Goal: Task Accomplishment & Management: Use online tool/utility

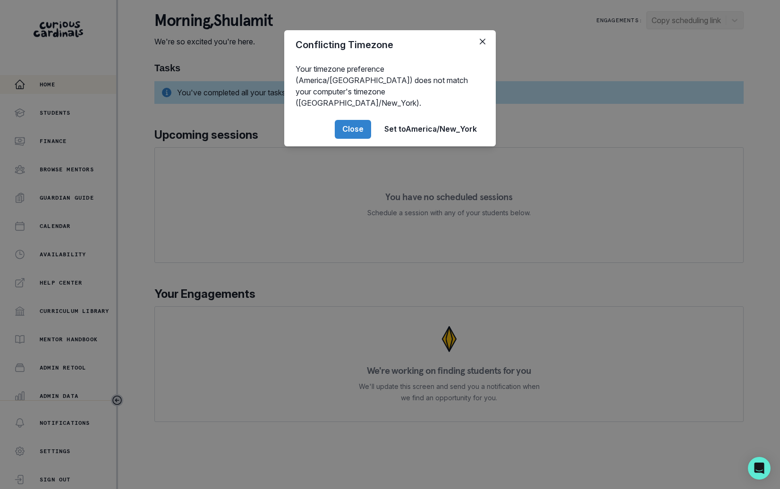
click at [98, 286] on div "Conflicting Timezone Your timezone preference (America/[GEOGRAPHIC_DATA]) does …" at bounding box center [390, 244] width 780 height 489
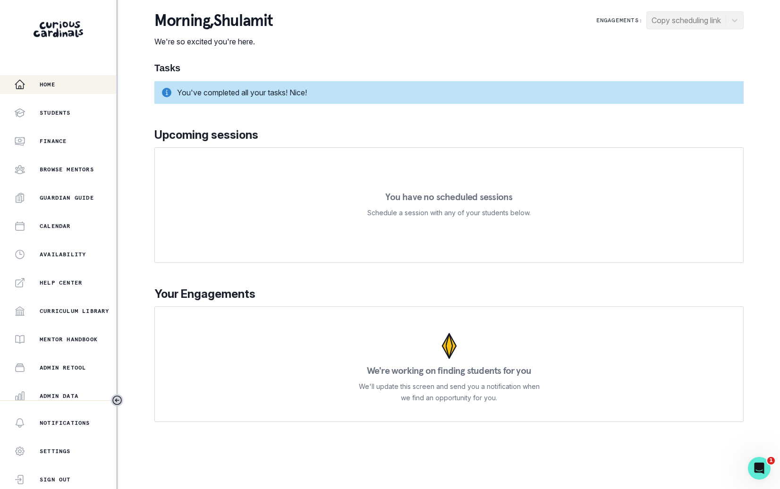
scroll to position [90, 0]
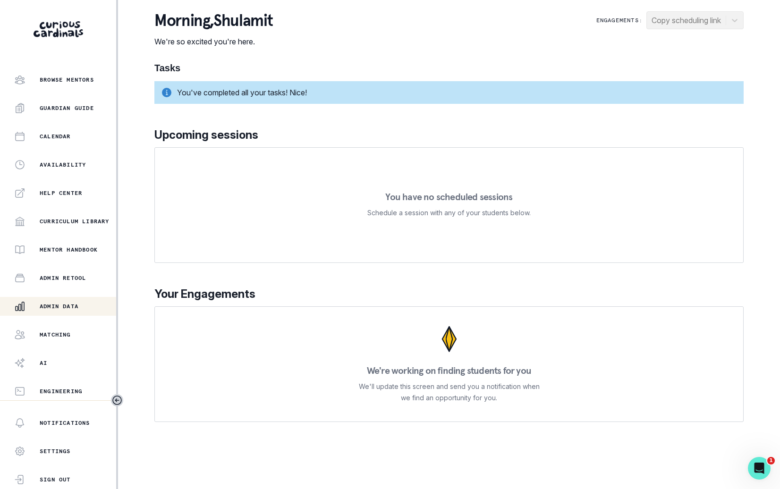
click at [94, 302] on div "Admin Data" at bounding box center [65, 306] width 102 height 11
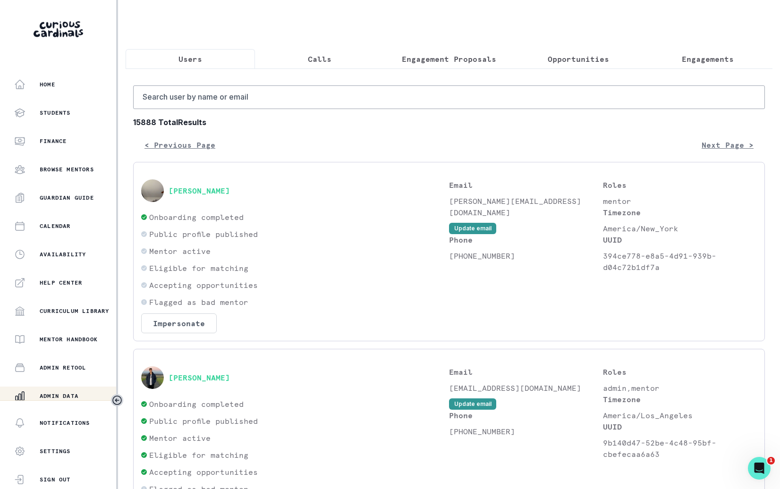
click at [736, 64] on button "Engagements" at bounding box center [707, 59] width 129 height 20
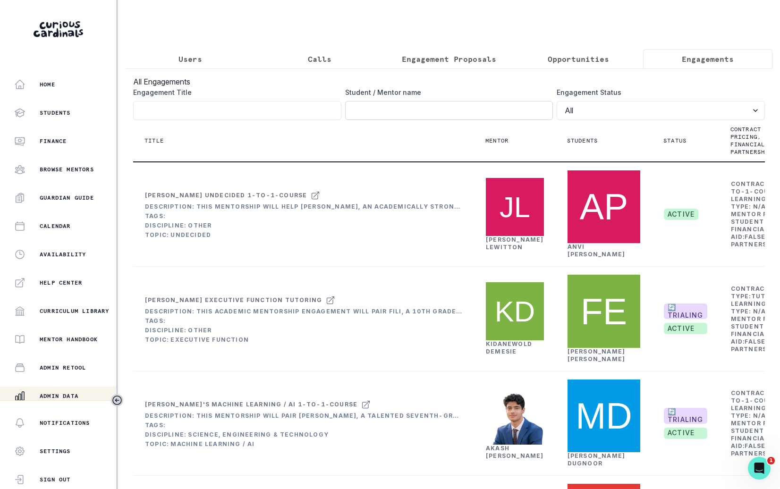
click at [522, 109] on input "Engagement Title" at bounding box center [449, 110] width 208 height 19
type input "[PERSON_NAME]"
click button "submit" at bounding box center [0, 0] width 0 height 0
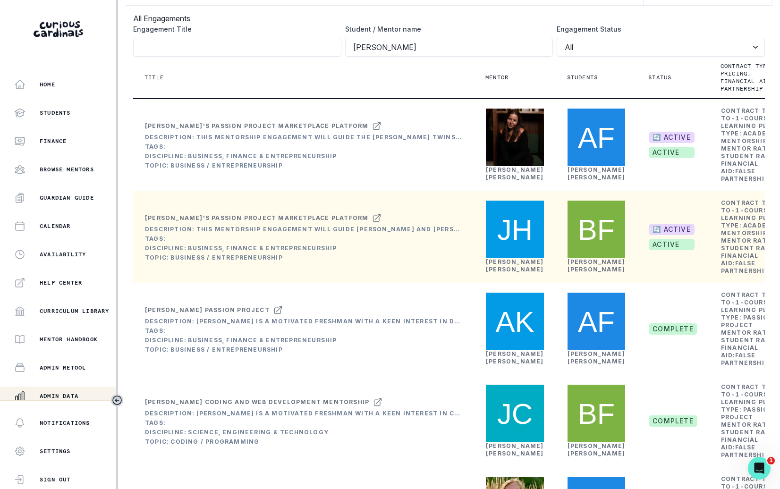
scroll to position [0, 67]
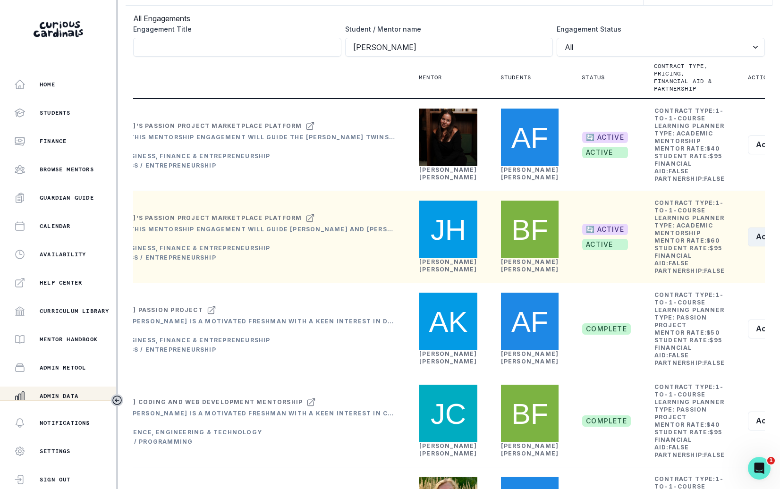
click at [748, 247] on button "Actions" at bounding box center [776, 237] width 56 height 19
click at [707, 346] on button "Rematch" at bounding box center [701, 348] width 105 height 15
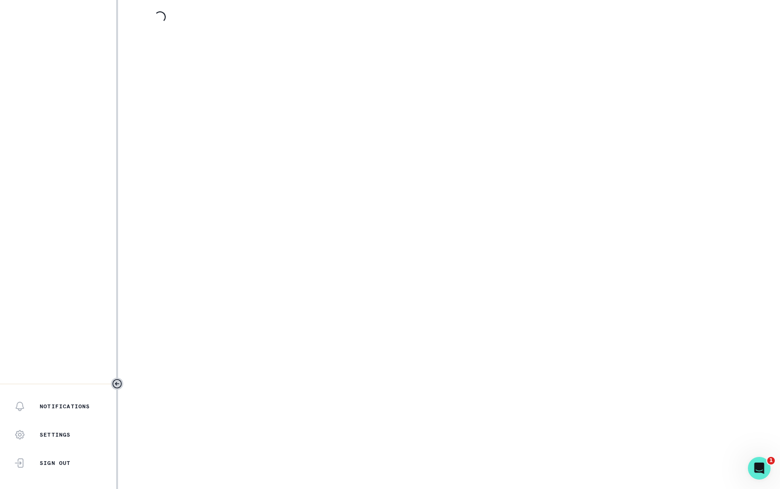
select select "b3713756-4135-4cda-87b8-2c7a26e5960c"
select select "17679a9d-70bd-407f-a820-d213157fa7d8"
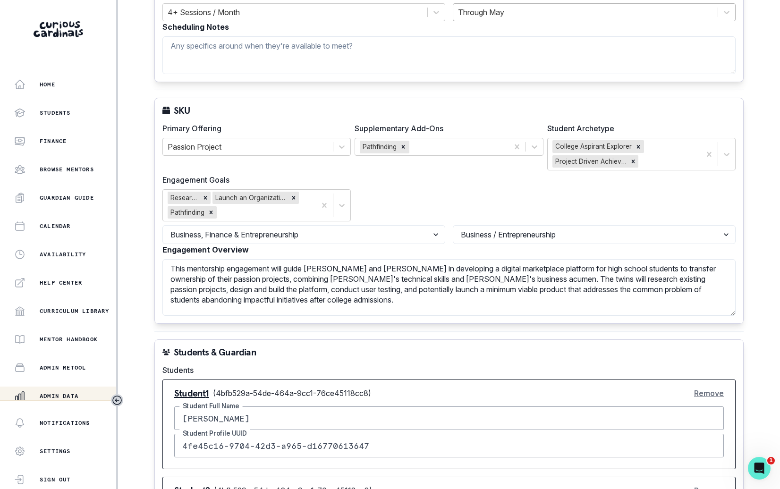
scroll to position [348, 0]
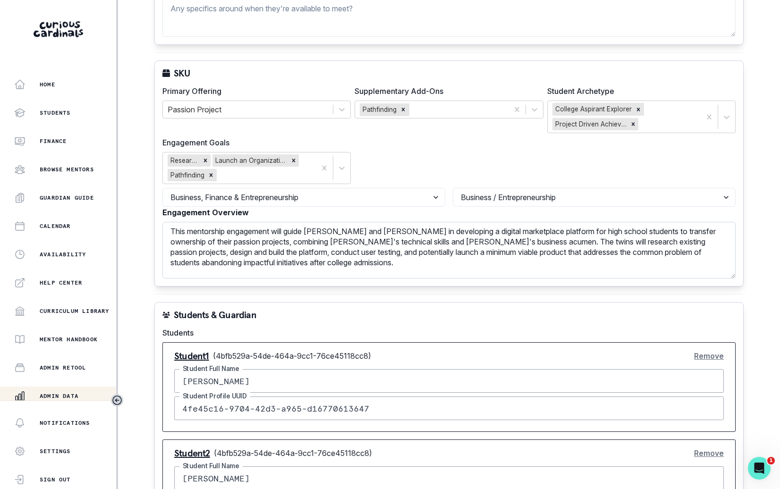
click at [480, 243] on textarea "This mentorship engagement will guide [PERSON_NAME] and [PERSON_NAME] in develo…" at bounding box center [450, 250] width 574 height 57
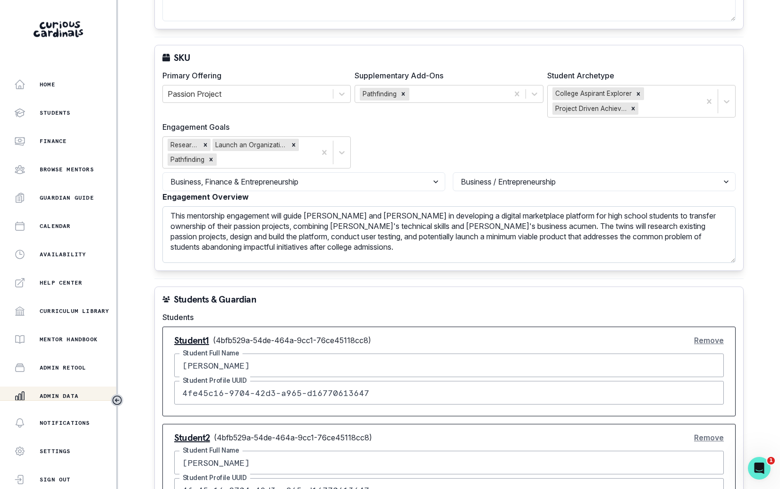
scroll to position [9, 0]
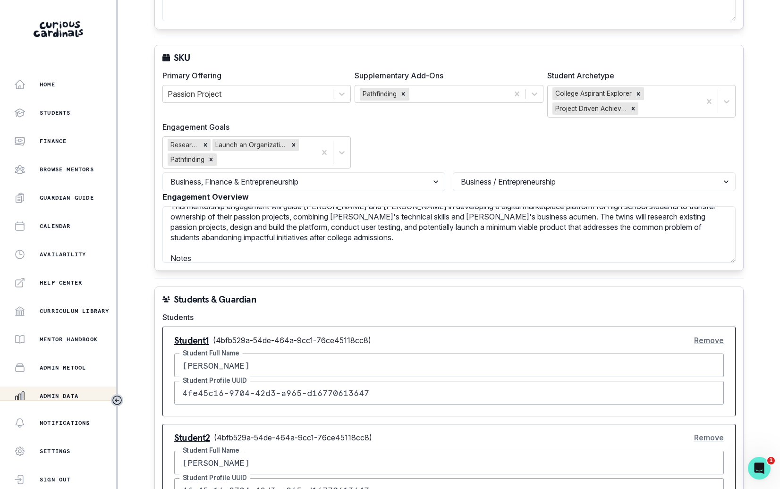
click at [713, 429] on button "Remove" at bounding box center [709, 438] width 30 height 19
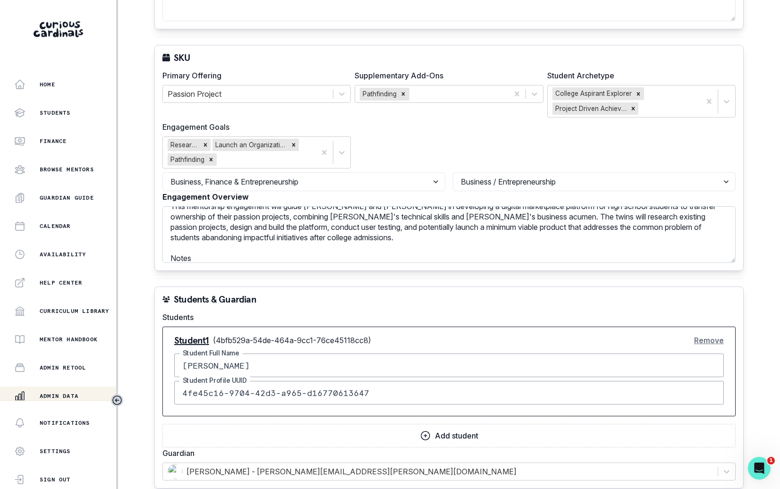
drag, startPoint x: 347, startPoint y: 191, endPoint x: 387, endPoint y: 191, distance: 40.6
click at [387, 206] on textarea "This mentorship engagement will guide [PERSON_NAME] and [PERSON_NAME] in develo…" at bounding box center [450, 234] width 574 height 57
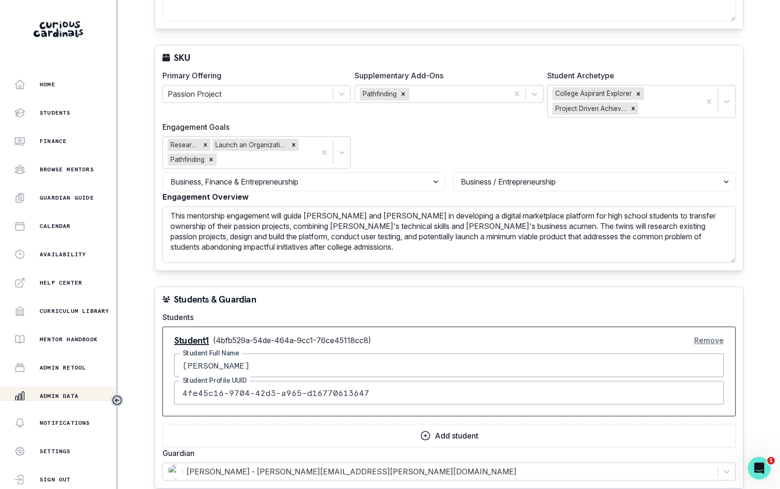
scroll to position [14, 0]
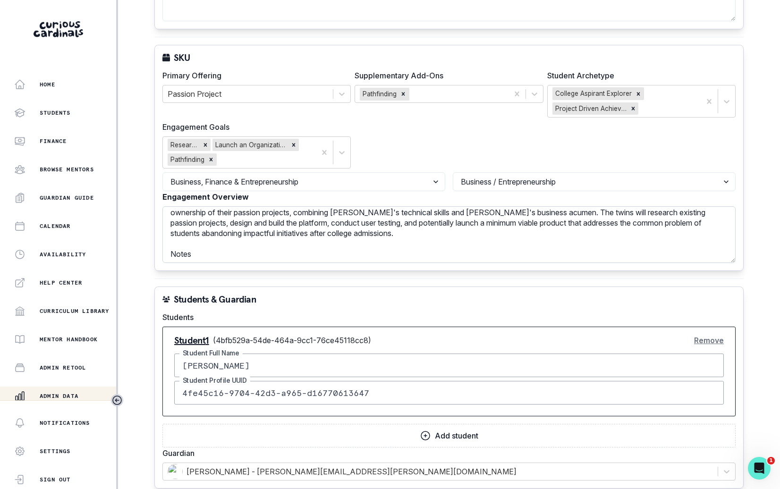
click at [390, 217] on textarea "This mentorship engagement will guide [PERSON_NAME] and [PERSON_NAME] in develo…" at bounding box center [450, 234] width 574 height 57
click at [387, 211] on textarea "This mentorship engagement will guide [PERSON_NAME] and [PERSON_NAME] in develo…" at bounding box center [450, 234] width 574 height 57
click at [271, 229] on textarea "This mentorship engagement will guide [PERSON_NAME] and [PERSON_NAME] in develo…" at bounding box center [450, 234] width 574 height 57
paste textarea "tudent accomplishments: We were in the early stages of understanding what [PERS…"
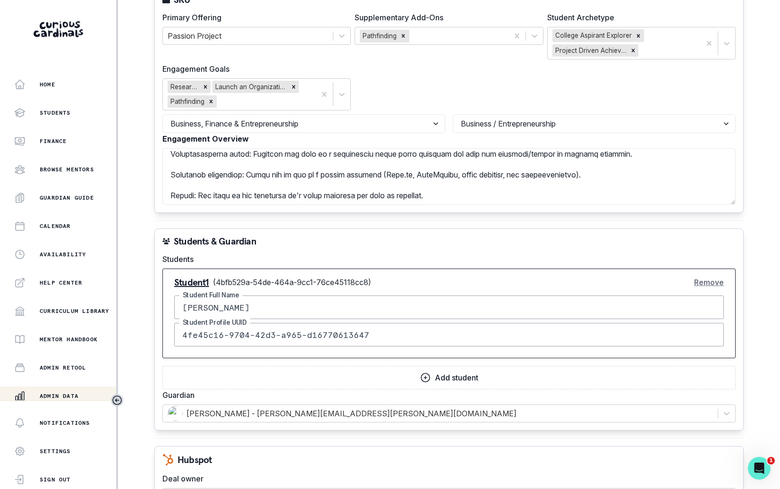
scroll to position [524, 0]
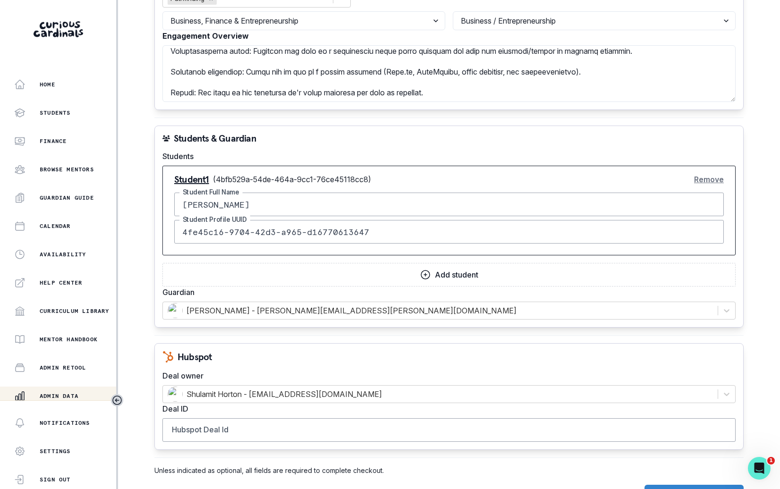
type textarea "This mentorship engagement will guide [PERSON_NAME] and [PERSON_NAME] in develo…"
click at [259, 419] on input "Hubspot Deal Id" at bounding box center [450, 431] width 574 height 24
paste input "44081261382"
type input "44081261382"
click at [663, 485] on button "Create Rematch Order" at bounding box center [694, 494] width 99 height 19
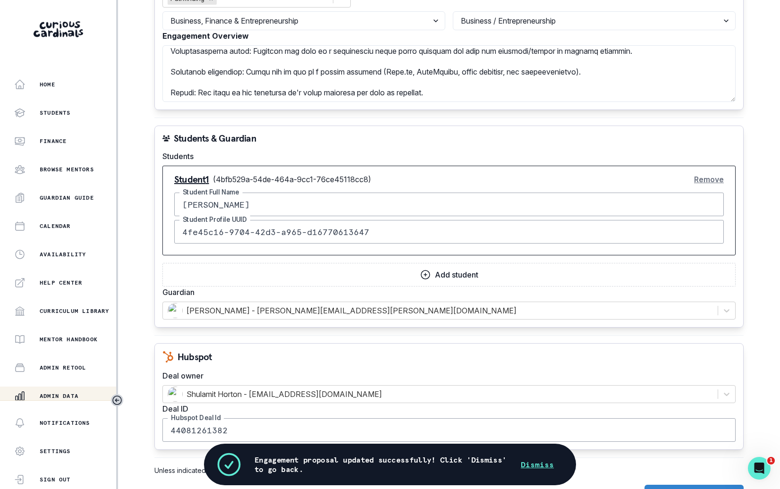
click at [547, 464] on button "Dismiss" at bounding box center [538, 464] width 56 height 19
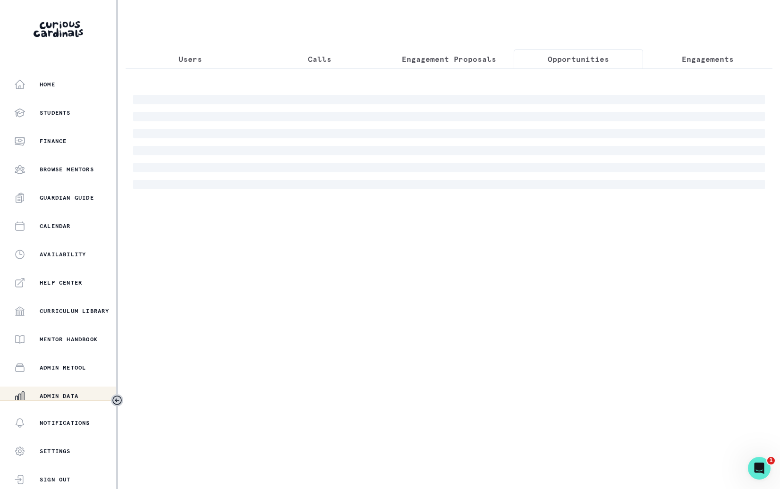
click at [590, 51] on button "Opportunities" at bounding box center [578, 59] width 129 height 20
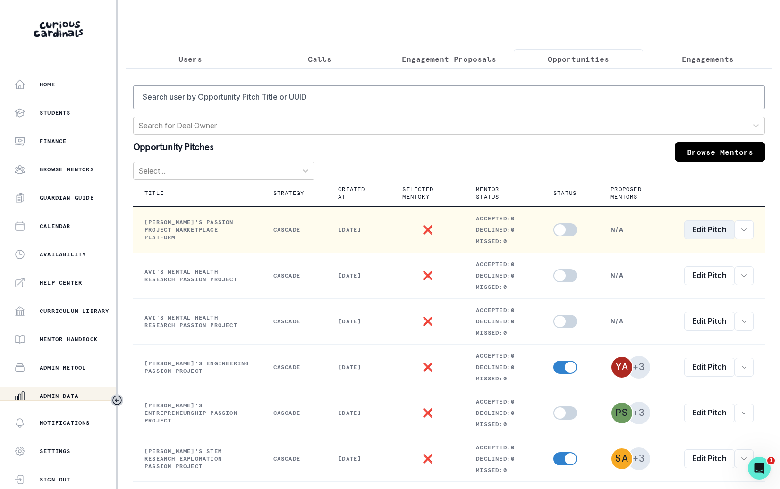
click at [722, 232] on link "Edit Pitch" at bounding box center [710, 230] width 51 height 19
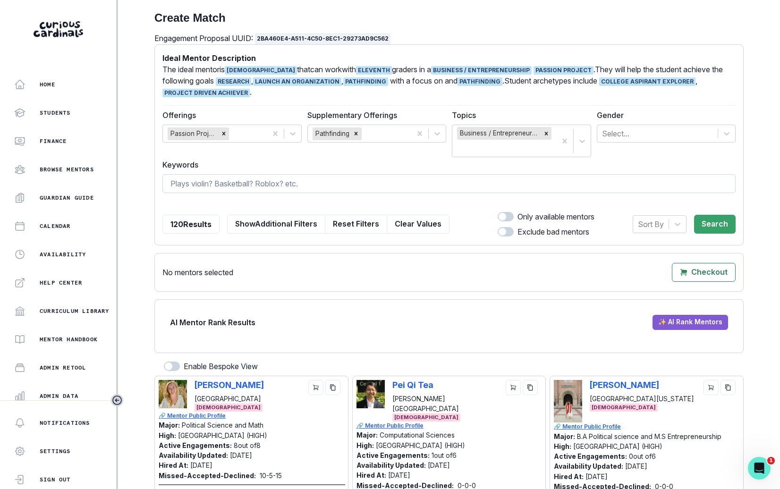
click at [520, 184] on input at bounding box center [450, 183] width 574 height 19
type input "[PERSON_NAME]"
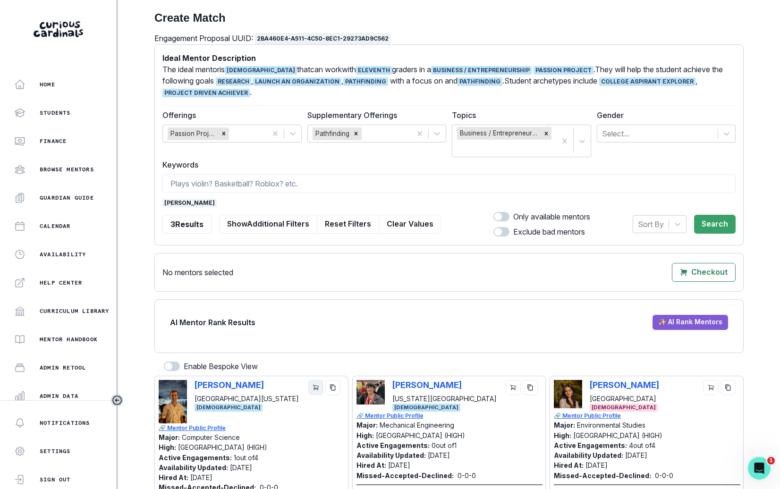
click at [316, 385] on icon "cart" at bounding box center [316, 388] width 7 height 7
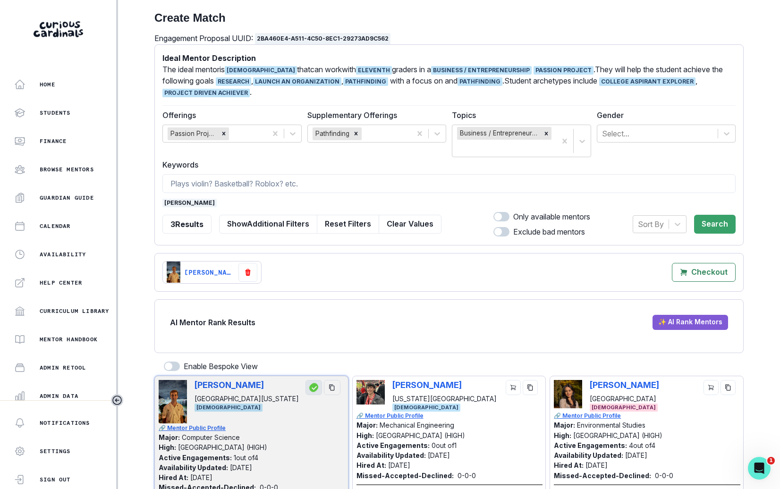
click at [174, 205] on span "[PERSON_NAME]" at bounding box center [190, 203] width 54 height 9
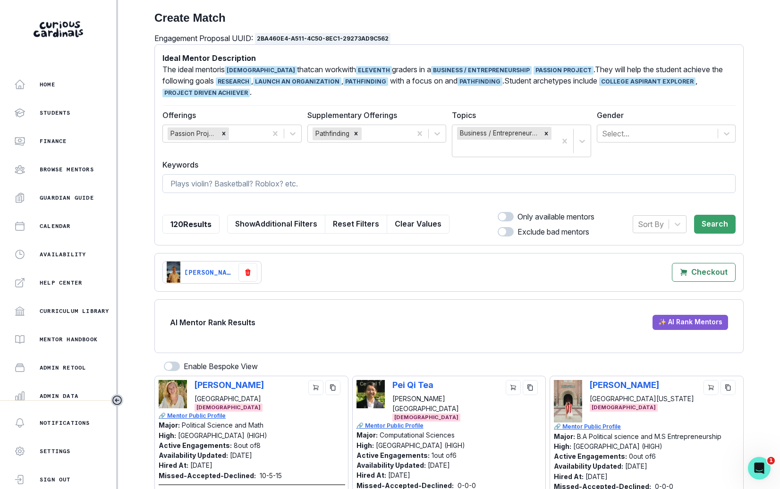
click at [186, 187] on input at bounding box center [450, 183] width 574 height 19
type input "aranyo"
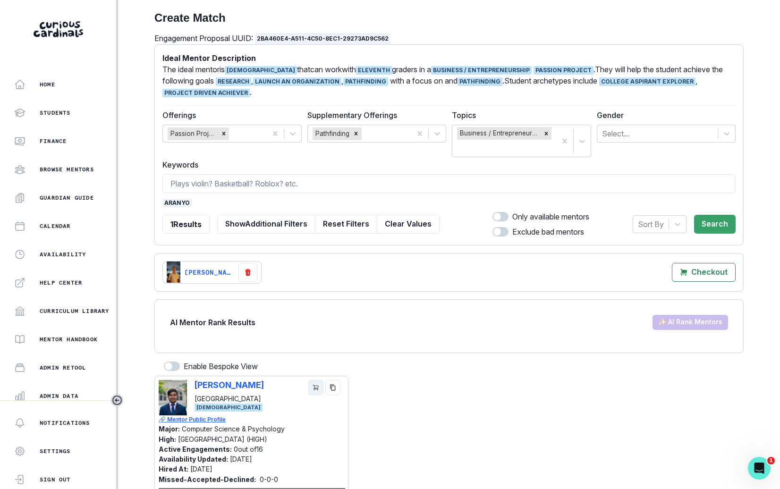
click at [317, 386] on icon "cart" at bounding box center [316, 388] width 7 height 7
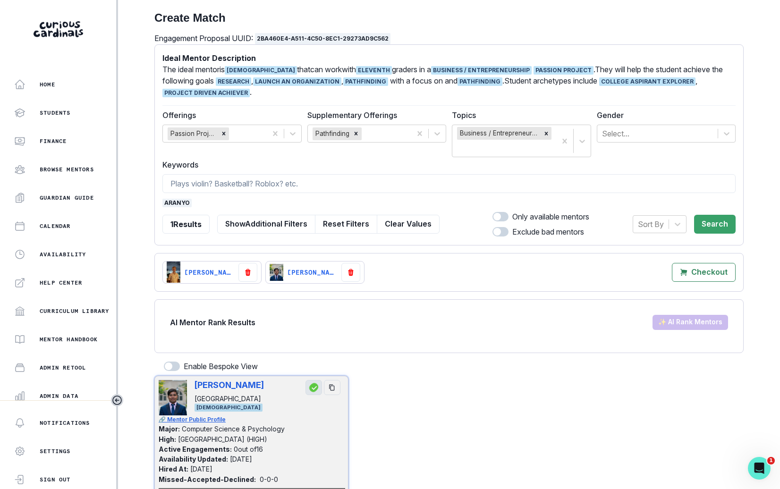
click at [175, 201] on span "aranyo" at bounding box center [177, 203] width 29 height 9
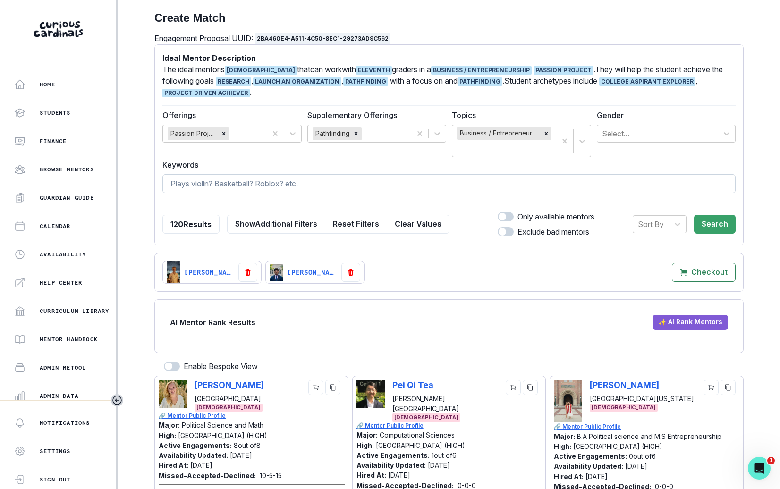
click at [195, 184] on input at bounding box center [450, 183] width 574 height 19
type input "[PERSON_NAME]"
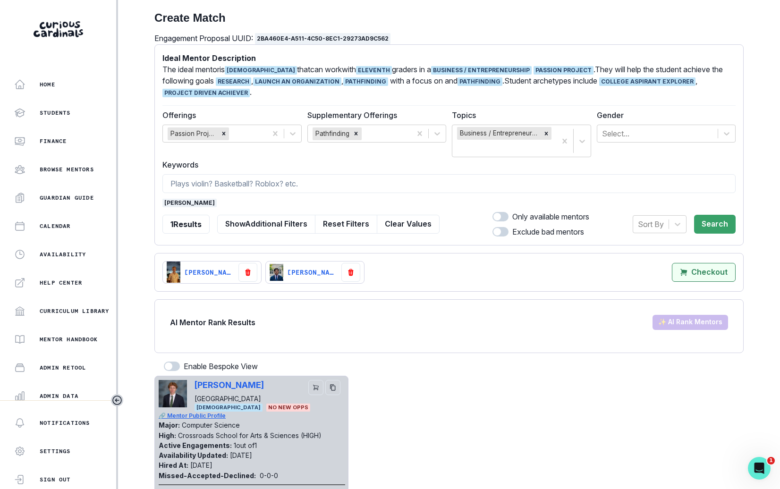
click at [729, 273] on mentors"] "Checkout" at bounding box center [704, 272] width 64 height 19
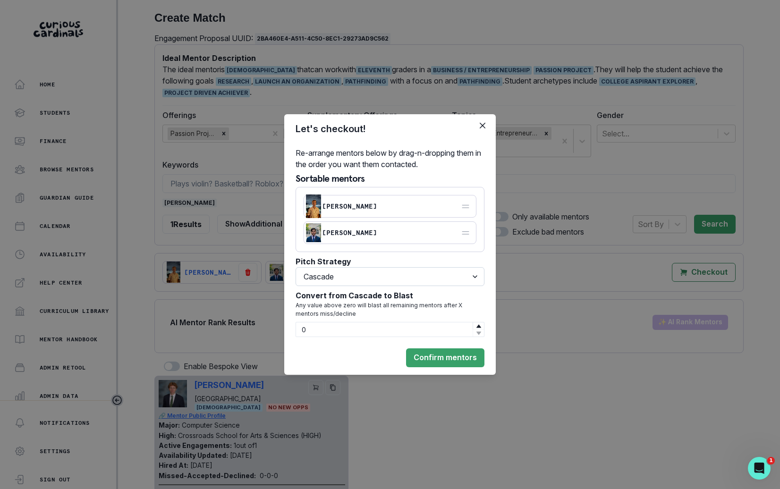
click at [426, 277] on select "Select option Cascade Blast First come, first serve" at bounding box center [390, 276] width 189 height 19
select select "BLAST"
click at [296, 286] on select "Select option Cascade Blast First come, first serve" at bounding box center [390, 276] width 189 height 19
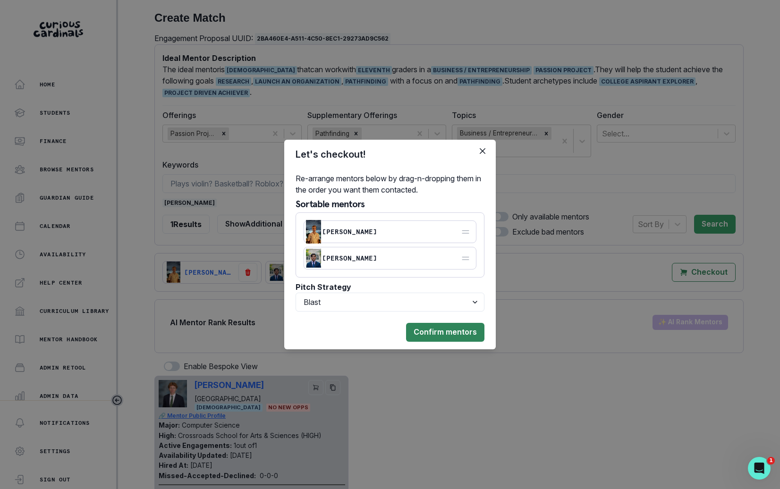
click at [439, 336] on button "Confirm mentors" at bounding box center [445, 332] width 78 height 19
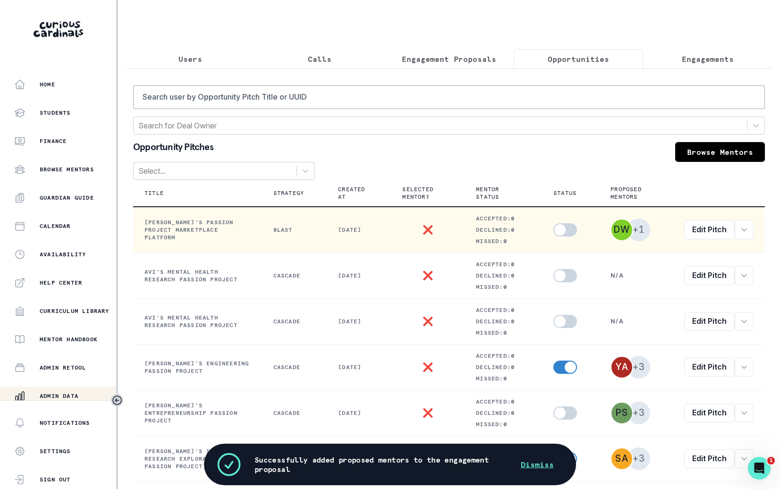
click at [563, 233] on span at bounding box center [566, 229] width 24 height 13
click at [554, 223] on input "checkbox" at bounding box center [553, 223] width 0 height 0
checkbox input "true"
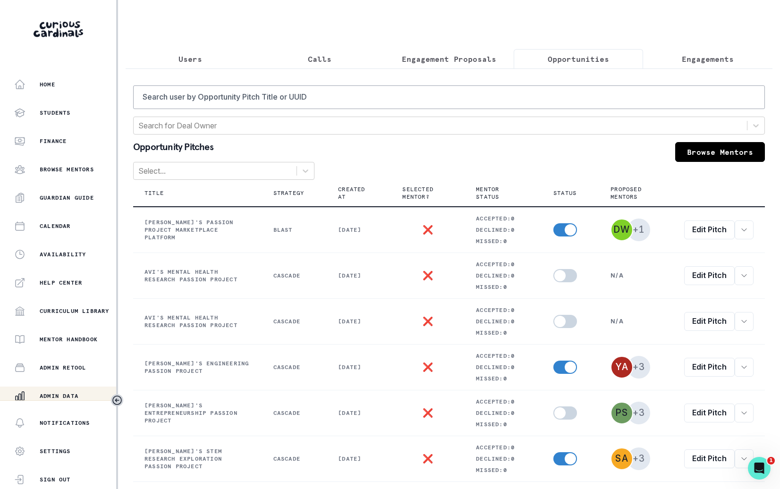
click at [181, 62] on p "Users" at bounding box center [191, 58] width 24 height 11
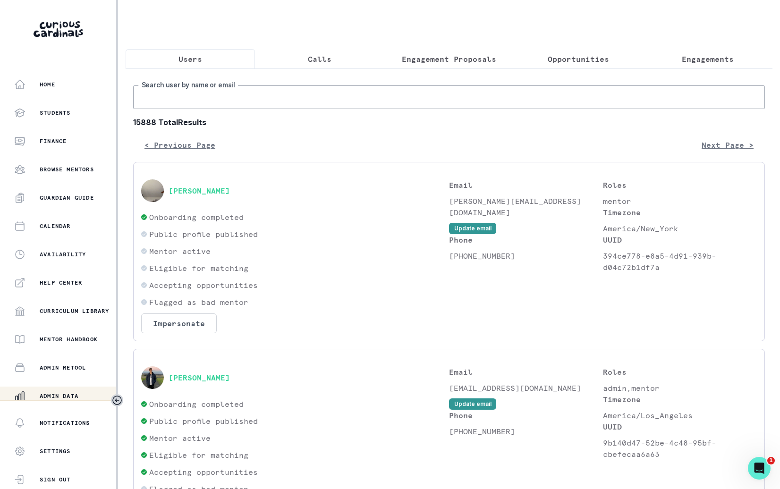
click at [217, 87] on input "Search user by name or email" at bounding box center [449, 98] width 632 height 24
type input "[PERSON_NAME]"
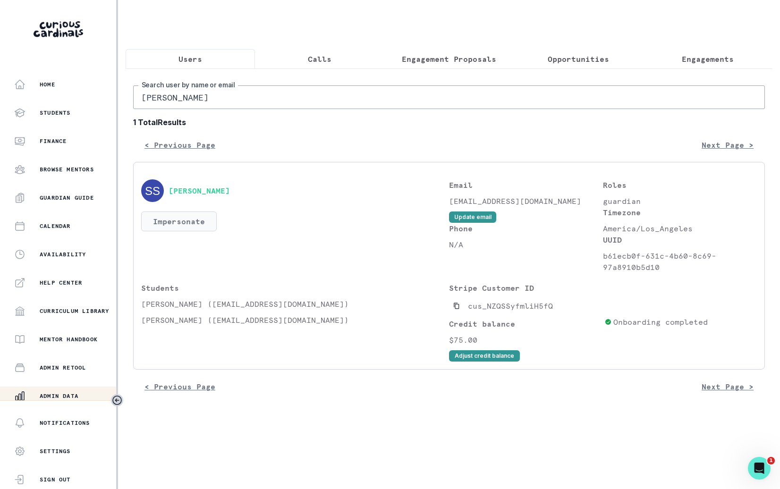
click at [186, 220] on button "Impersonate" at bounding box center [179, 222] width 76 height 20
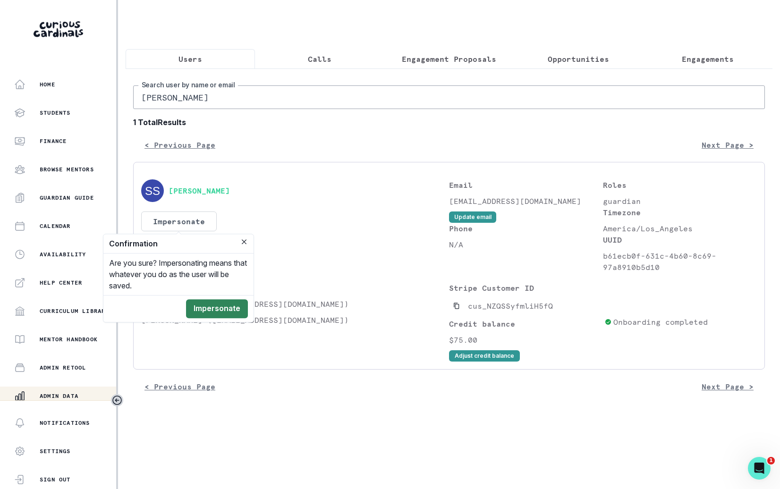
click at [201, 301] on button "Impersonate" at bounding box center [217, 309] width 62 height 19
